Goal: Information Seeking & Learning: Learn about a topic

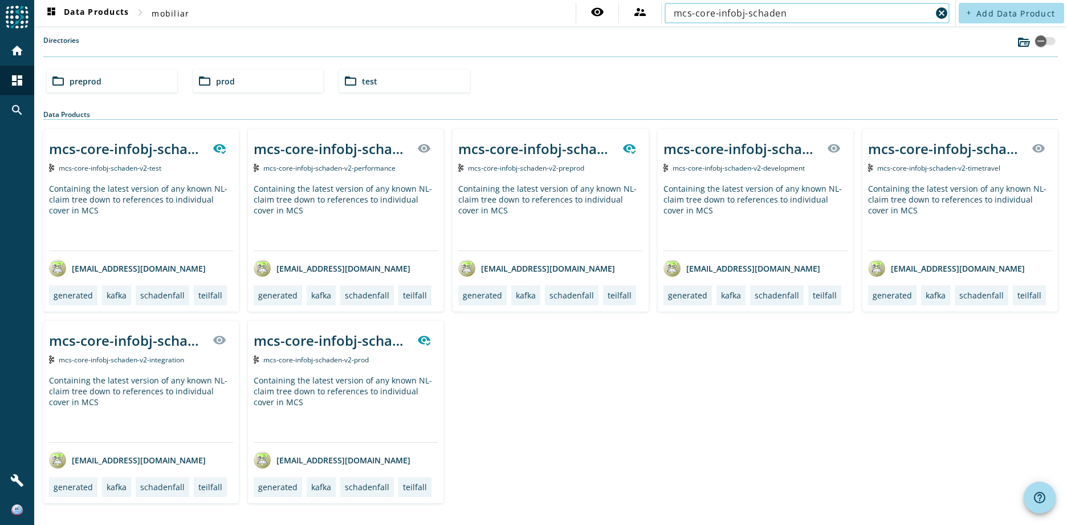
type input "mcs-core-infobj-schaden"
click at [89, 82] on span "preprod" at bounding box center [86, 81] width 32 height 11
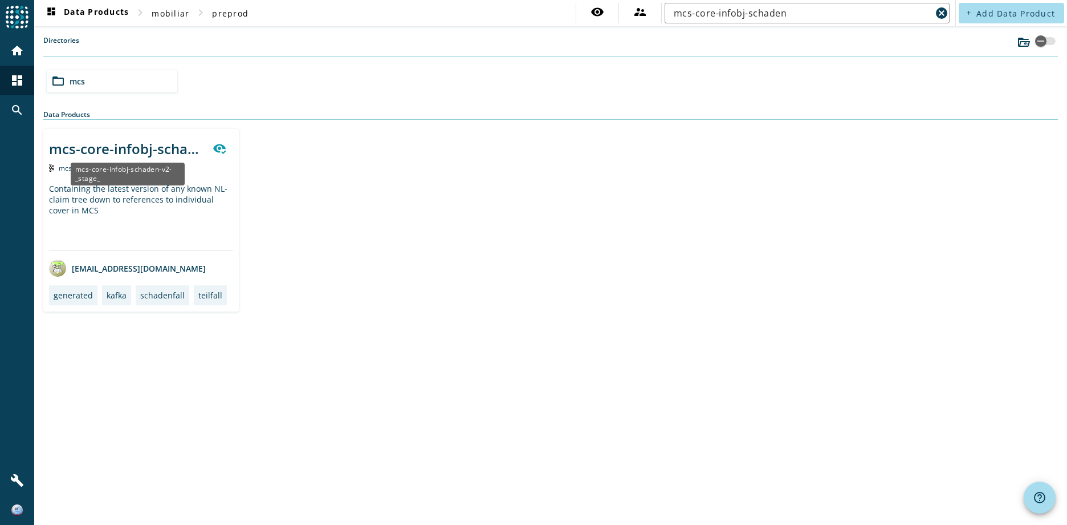
click at [150, 143] on div "mcs-core-infobj-schaden-v2-_stage_" at bounding box center [127, 148] width 157 height 19
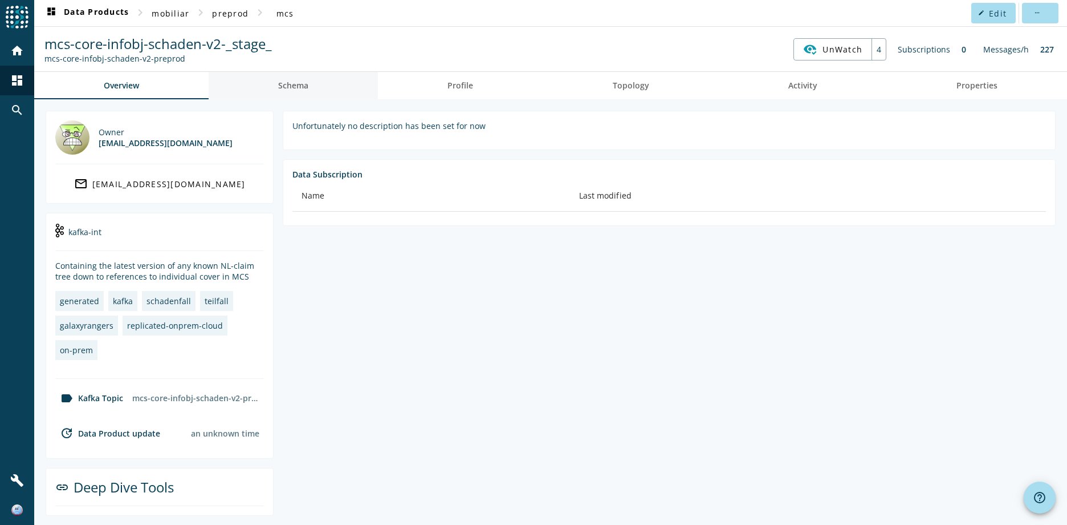
click at [304, 87] on span "Schema" at bounding box center [293, 86] width 30 height 8
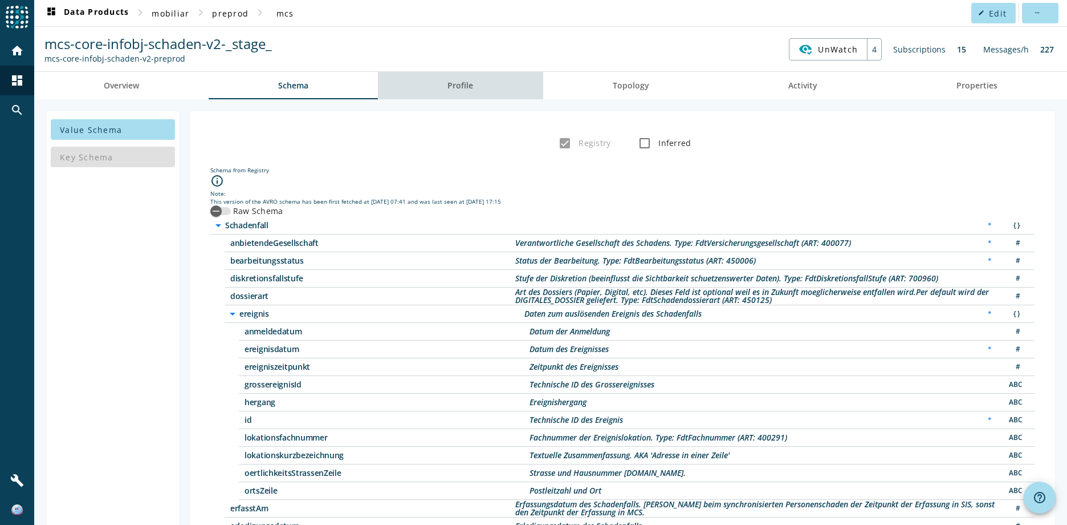
drag, startPoint x: 463, startPoint y: 80, endPoint x: 489, endPoint y: 87, distance: 27.1
click at [463, 82] on span "Profile" at bounding box center [461, 86] width 26 height 8
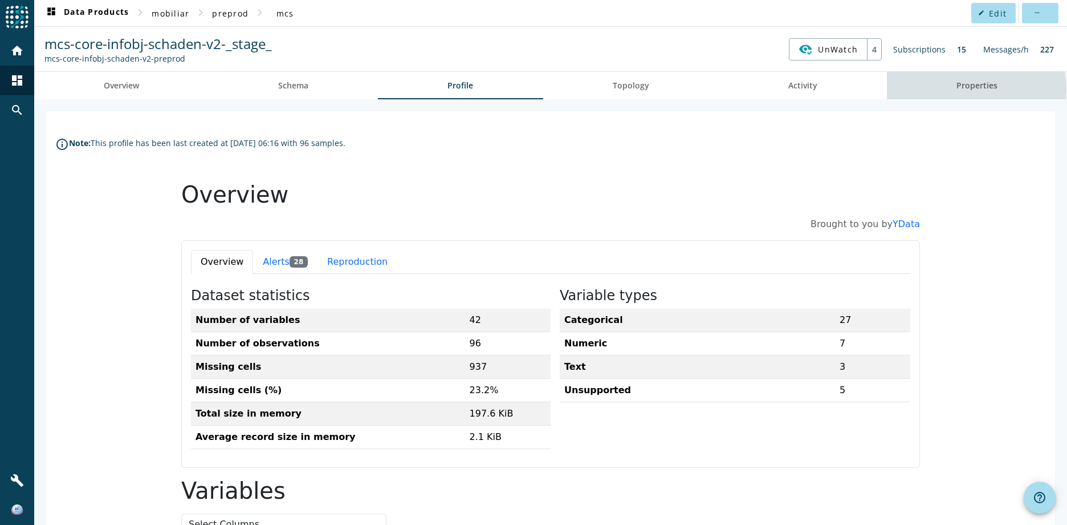
click at [957, 90] on span "Properties" at bounding box center [977, 86] width 41 height 8
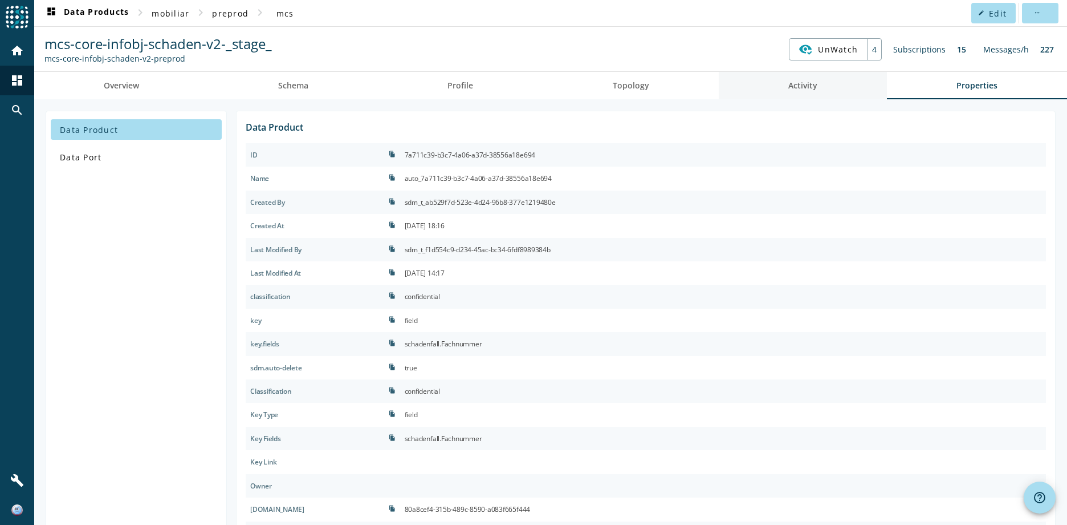
click at [795, 93] on span "Activity" at bounding box center [803, 85] width 29 height 27
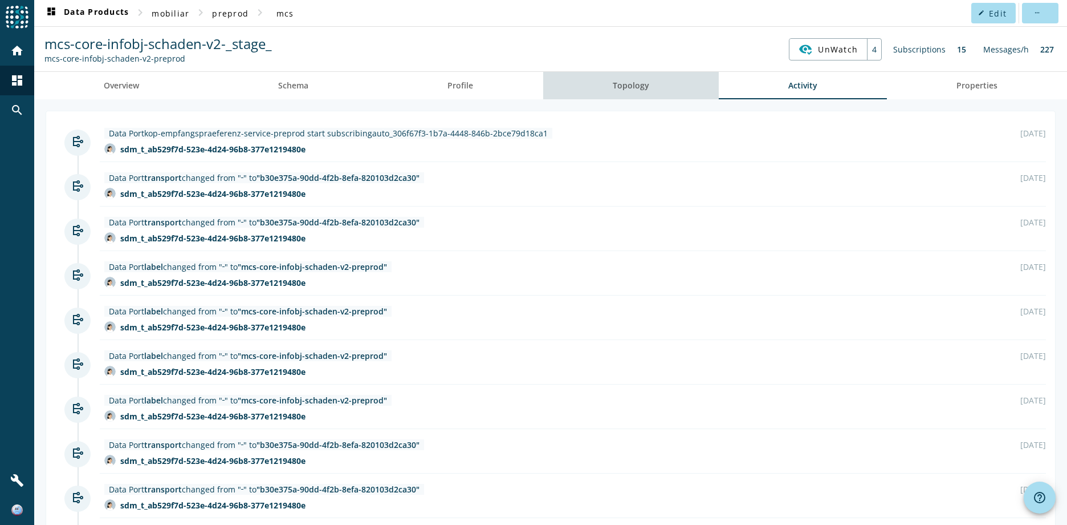
click at [663, 87] on link "Topology" at bounding box center [631, 85] width 176 height 27
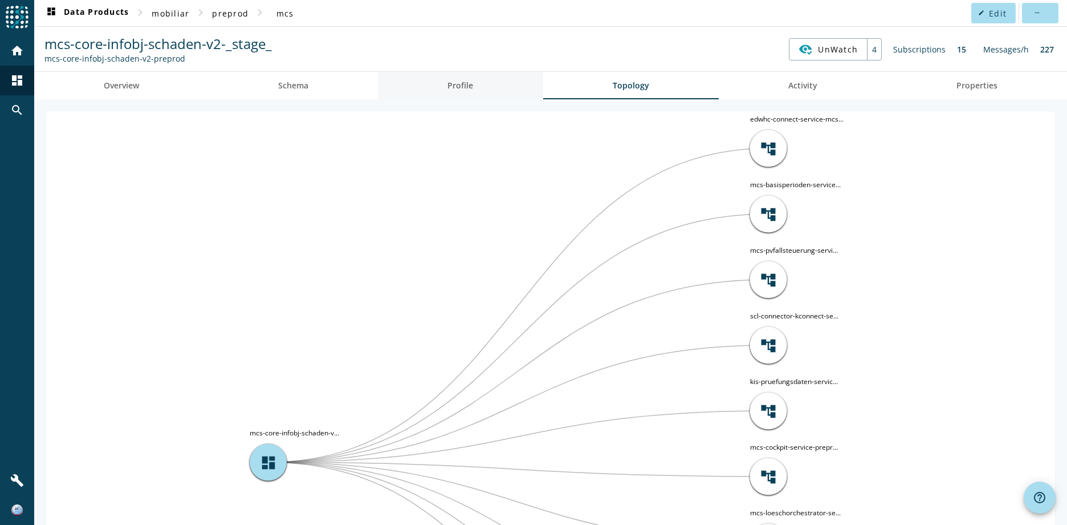
click at [450, 78] on span "Profile" at bounding box center [461, 85] width 26 height 27
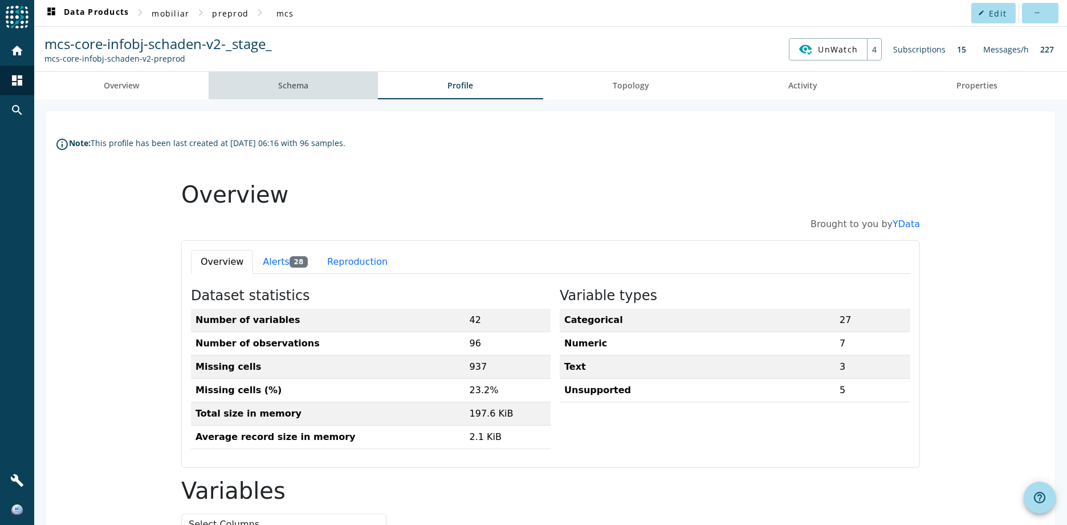
click at [295, 84] on span "Schema" at bounding box center [293, 86] width 30 height 8
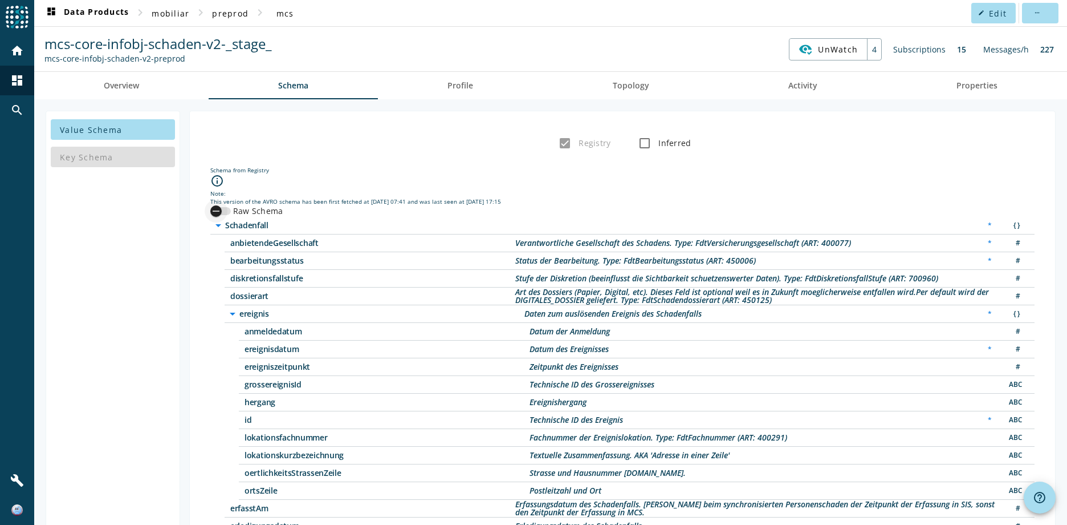
click at [227, 214] on div "button" at bounding box center [220, 211] width 21 height 8
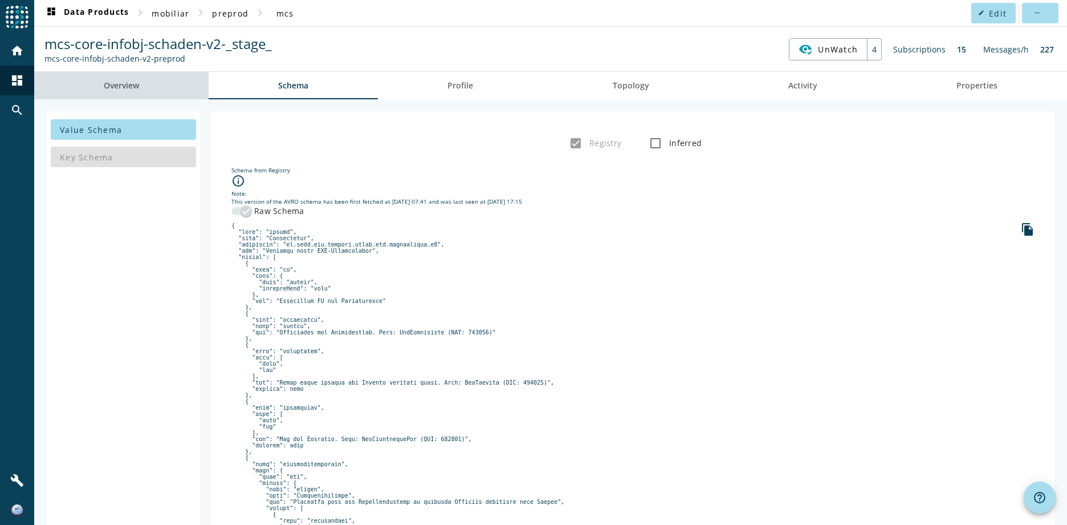
click at [92, 88] on link "Overview" at bounding box center [121, 85] width 174 height 27
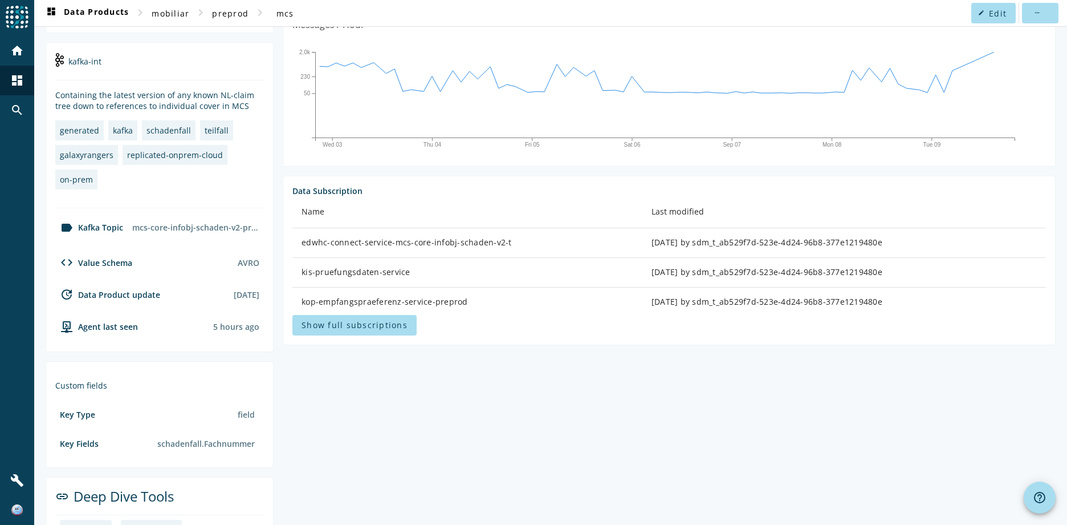
scroll to position [285, 0]
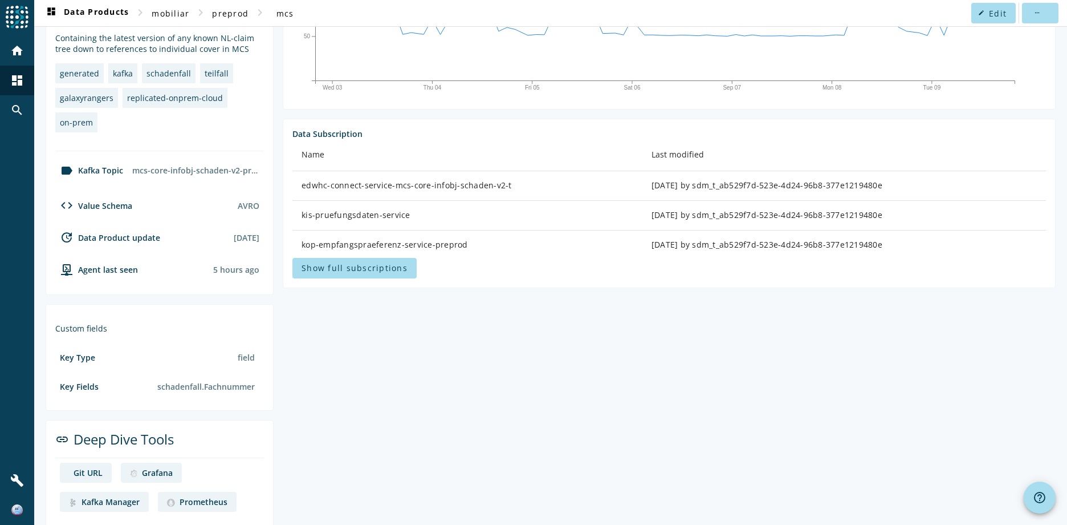
drag, startPoint x: 260, startPoint y: 238, endPoint x: 181, endPoint y: 240, distance: 78.7
click at [181, 240] on div "update Data Product update [DATE]" at bounding box center [159, 241] width 209 height 23
drag, startPoint x: 181, startPoint y: 240, endPoint x: 224, endPoint y: 287, distance: 63.4
click at [216, 291] on section "[PERSON_NAME]-int Containing the latest version of any known NL-claim tree down…" at bounding box center [160, 140] width 228 height 310
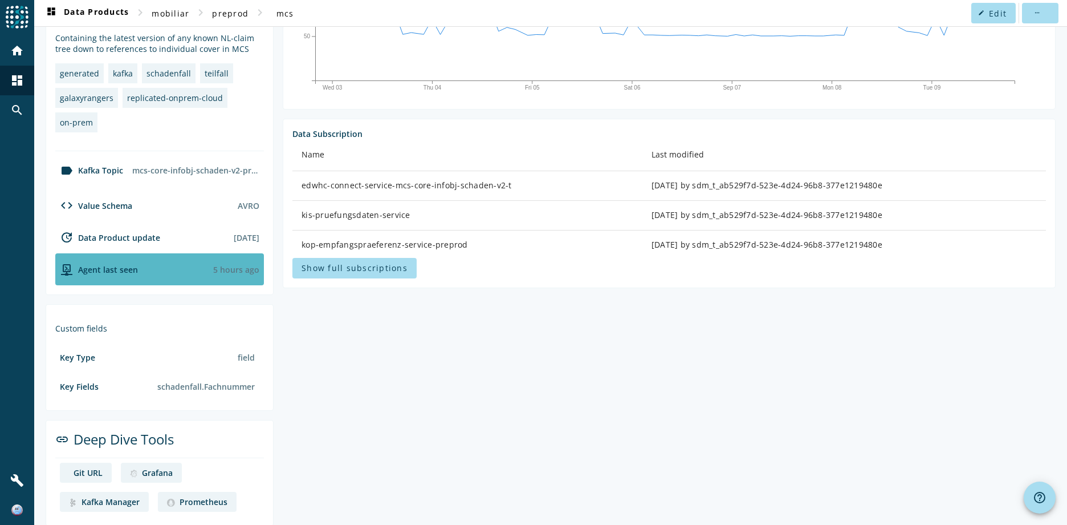
click at [254, 263] on div "Agent last seen 5 hours ago" at bounding box center [159, 269] width 209 height 32
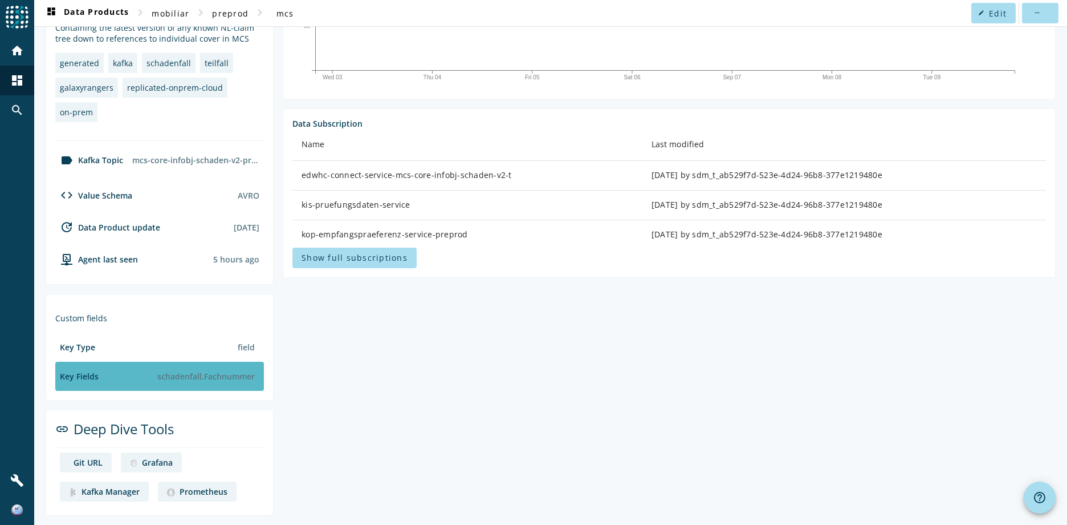
scroll to position [298, 0]
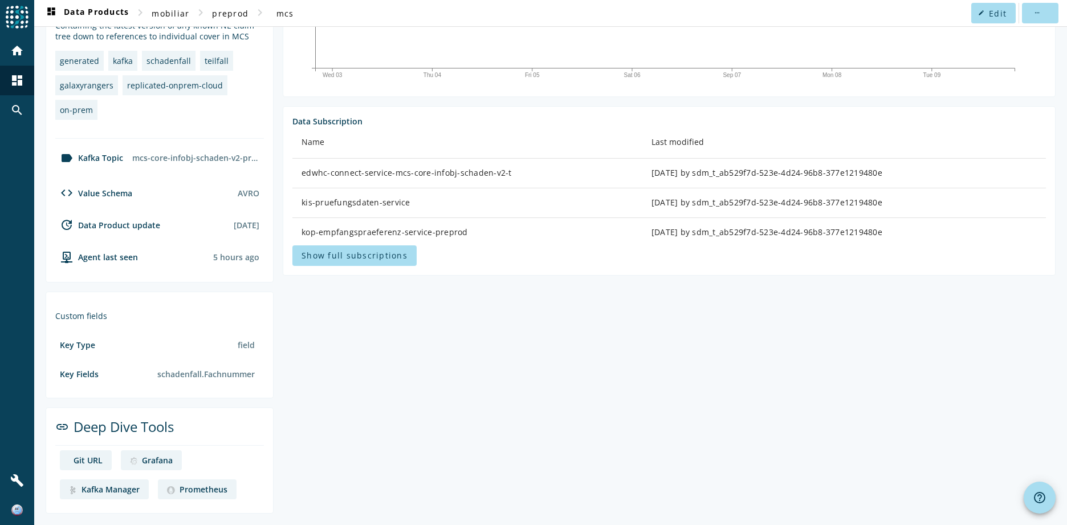
click at [86, 457] on div "Git URL" at bounding box center [88, 459] width 29 height 11
click at [112, 489] on div "Kafka Manager" at bounding box center [111, 488] width 58 height 11
click at [160, 456] on div "Grafana" at bounding box center [157, 459] width 31 height 11
